Goal: Task Accomplishment & Management: Use online tool/utility

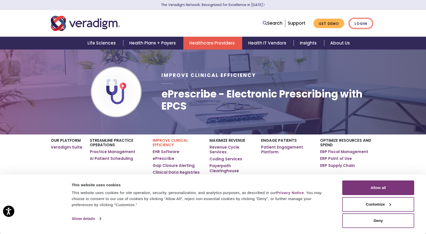
click at [357, 23] on link "Login" at bounding box center [361, 23] width 24 height 10
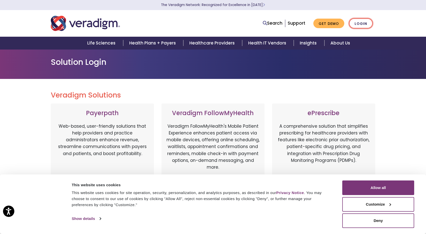
click at [357, 23] on link "Login" at bounding box center [361, 23] width 24 height 10
click at [383, 192] on button "Allow all" at bounding box center [379, 188] width 72 height 15
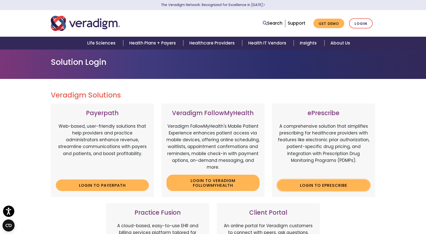
click at [336, 188] on link "Login to ePrescribe" at bounding box center [323, 186] width 93 height 12
